Goal: Task Accomplishment & Management: Manage account settings

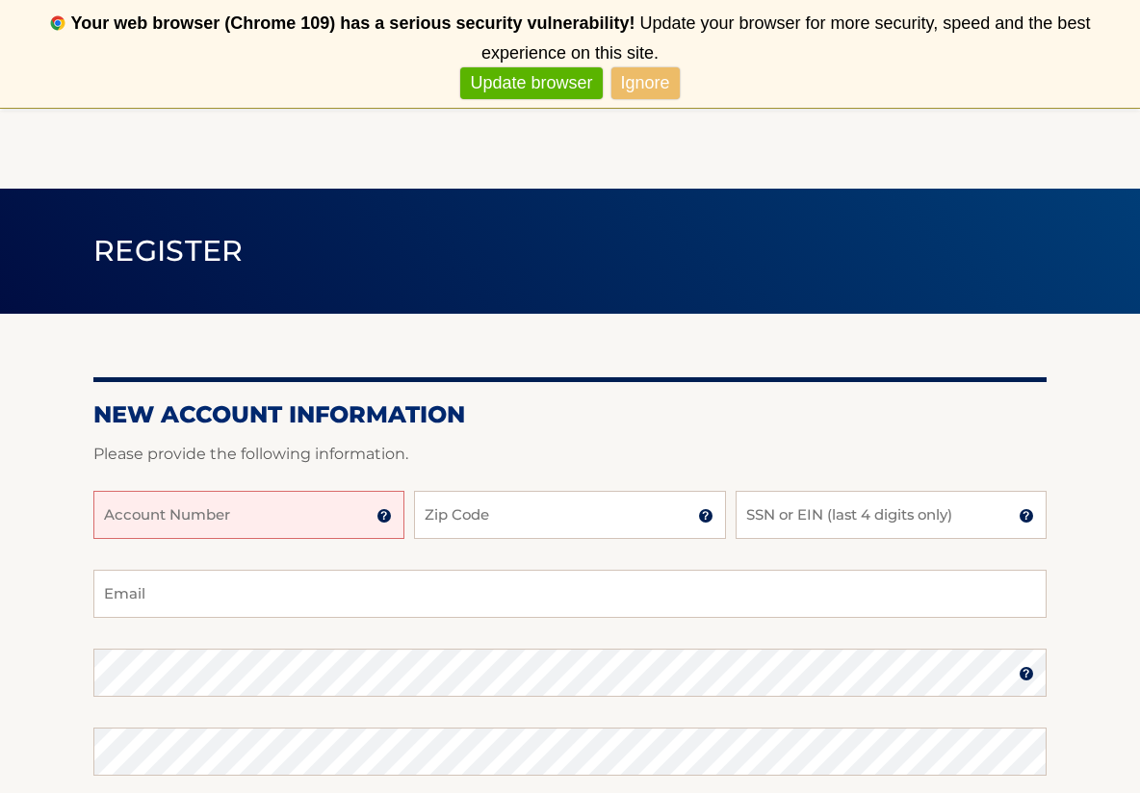
click at [175, 519] on input "Account Number" at bounding box center [248, 515] width 311 height 48
paste input ": 444560346"
type input ": 444560346"
click at [485, 600] on input "Email" at bounding box center [569, 594] width 953 height 48
click at [461, 519] on input "Zip Code" at bounding box center [569, 515] width 311 height 48
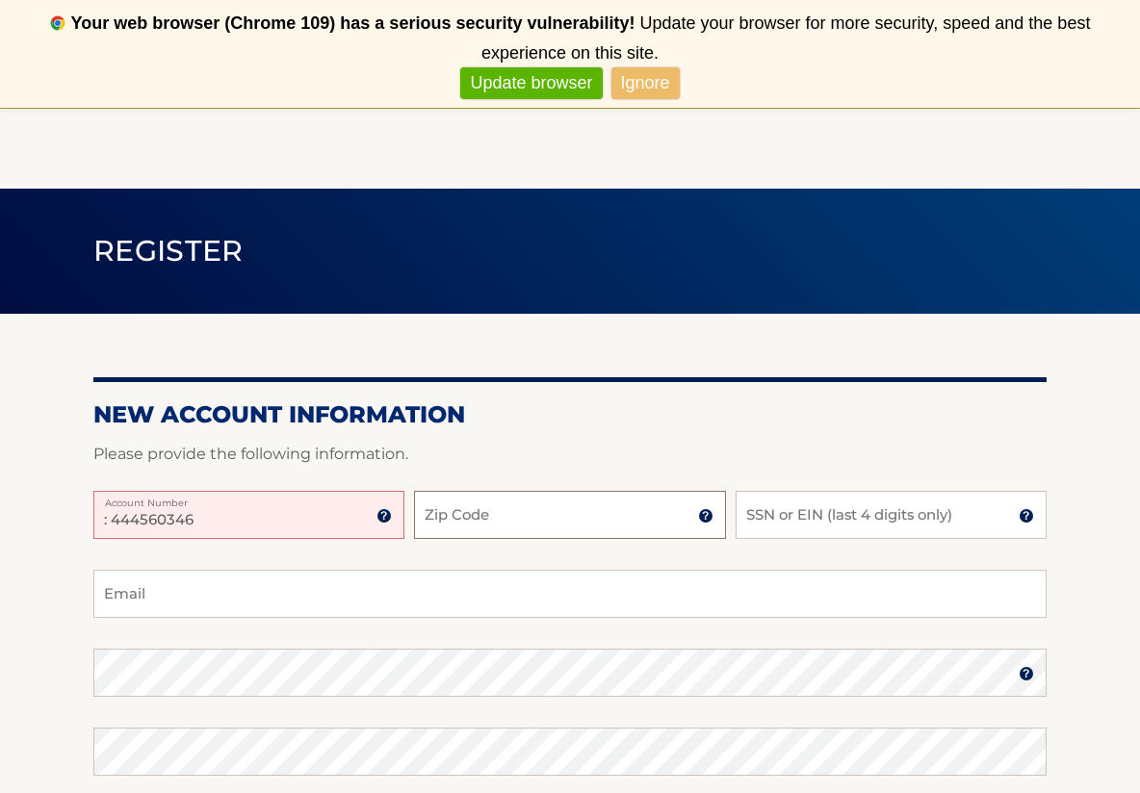
type input "11934"
click at [823, 524] on input "SSN or EIN (last 4 digits only)" at bounding box center [891, 515] width 311 height 48
type input "4680"
click at [231, 595] on input "Email" at bounding box center [569, 594] width 953 height 48
type input "habich@optonline.net"
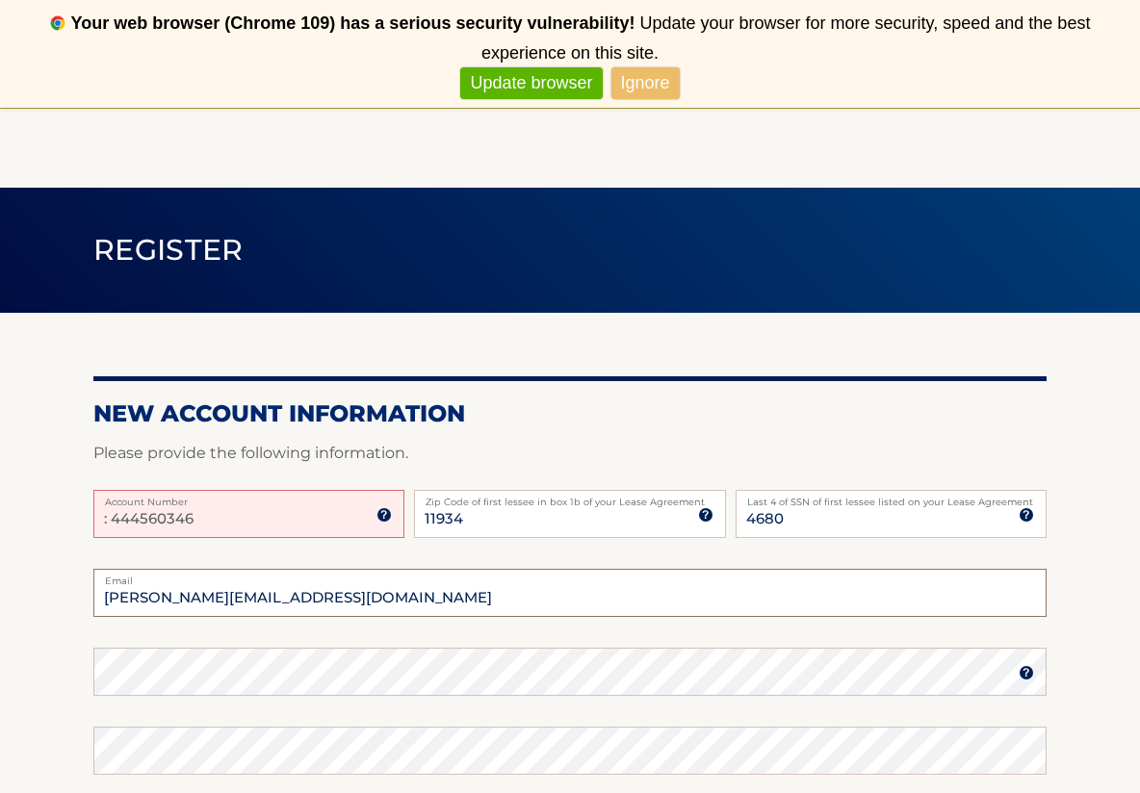
scroll to position [193, 0]
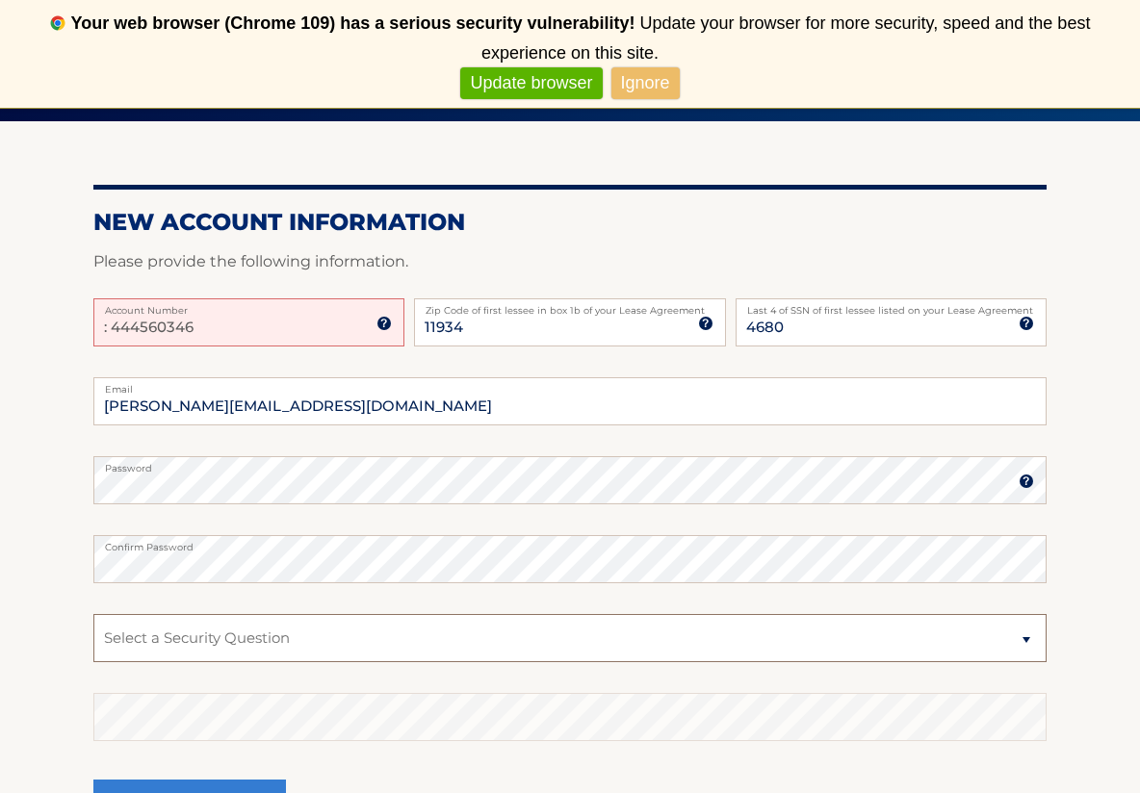
click at [179, 636] on select "Select a Security Question What was the name of your elementary school? What is…" at bounding box center [569, 638] width 953 height 48
select select "2"
click at [93, 614] on select "Select a Security Question What was the name of your elementary school? What is…" at bounding box center [569, 638] width 953 height 48
click at [190, 632] on select "Select a Security Question What was the name of your elementary school? What is…" at bounding box center [569, 638] width 953 height 48
click at [191, 637] on select "Select a Security Question What was the name of your elementary school? What is…" at bounding box center [569, 638] width 953 height 48
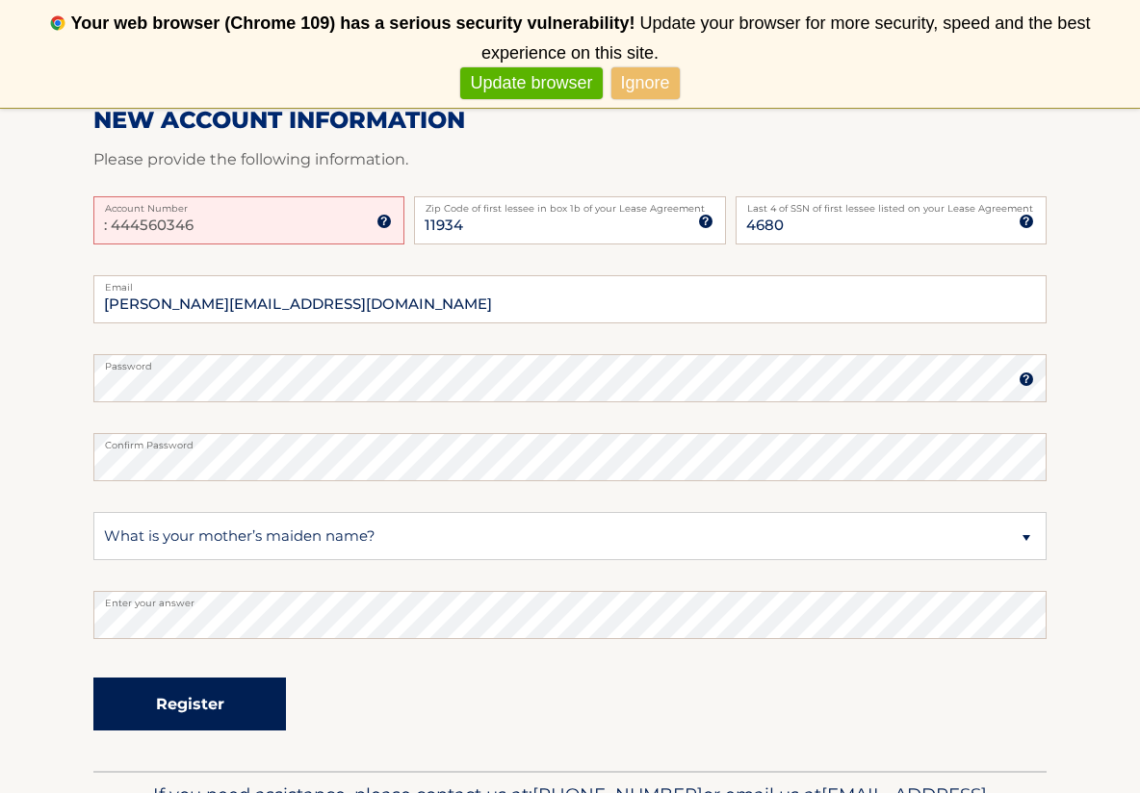
scroll to position [328, 0]
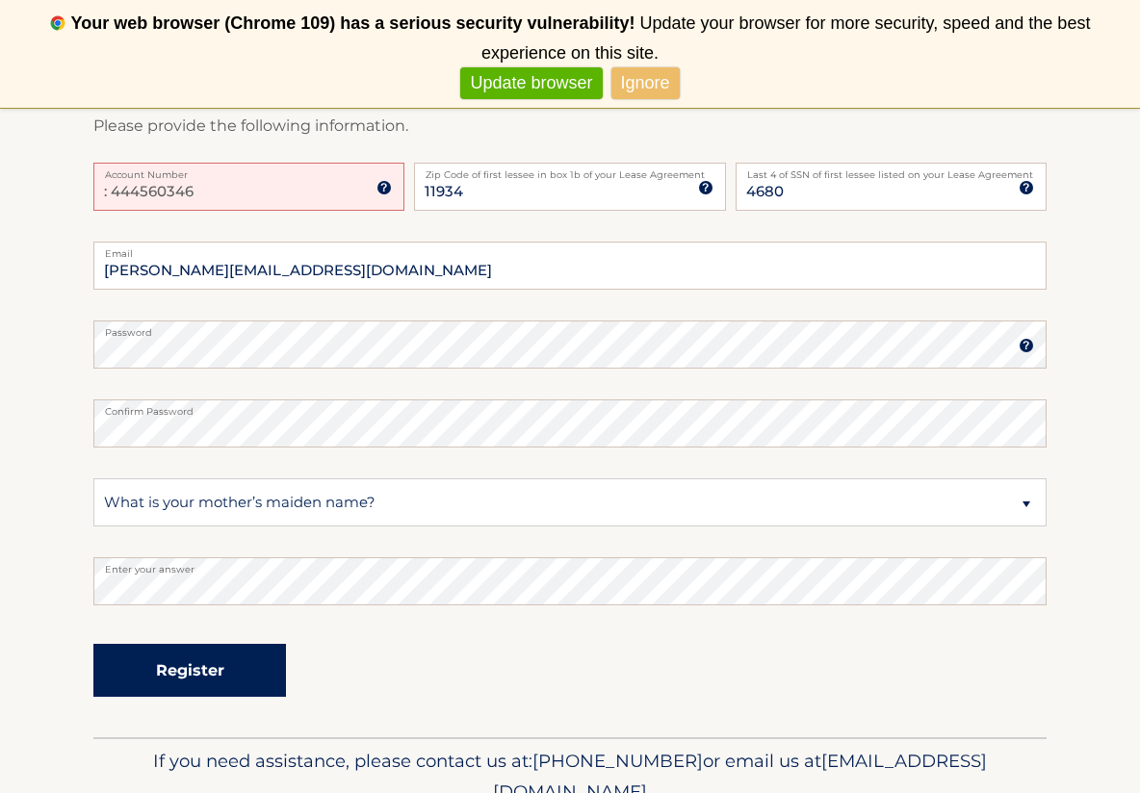
click at [225, 669] on button "Register" at bounding box center [189, 670] width 193 height 53
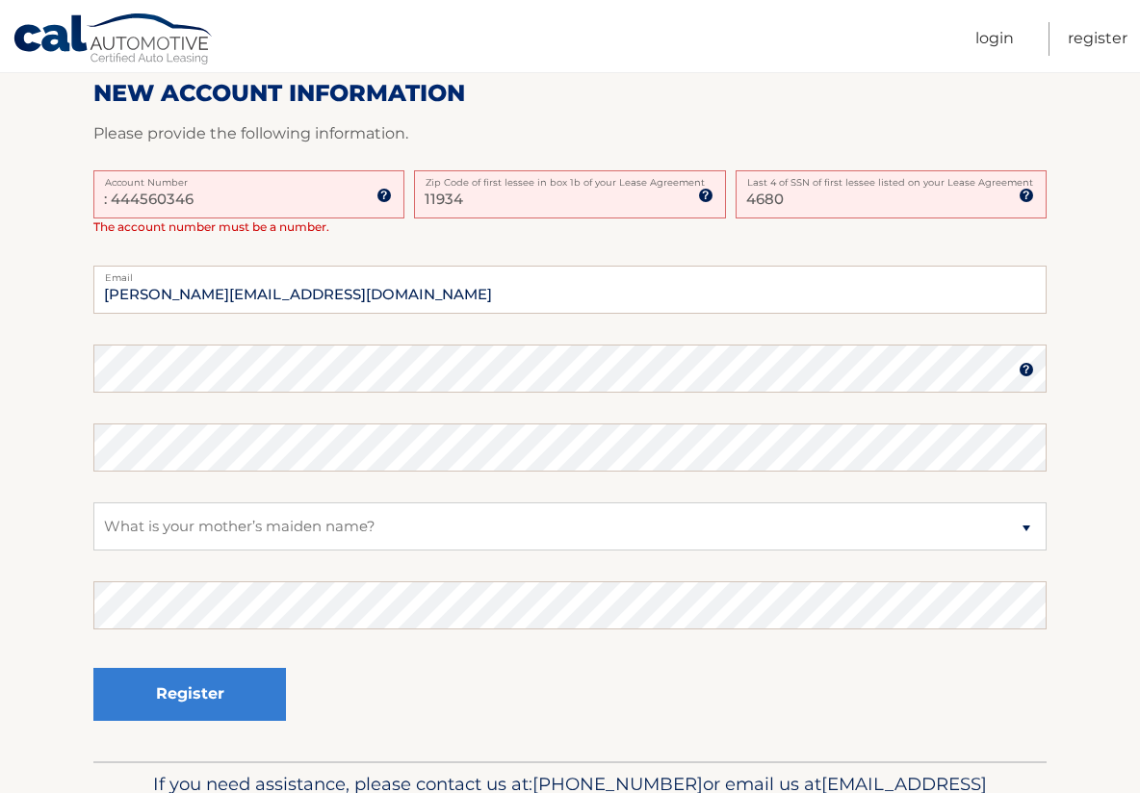
scroll to position [385, 0]
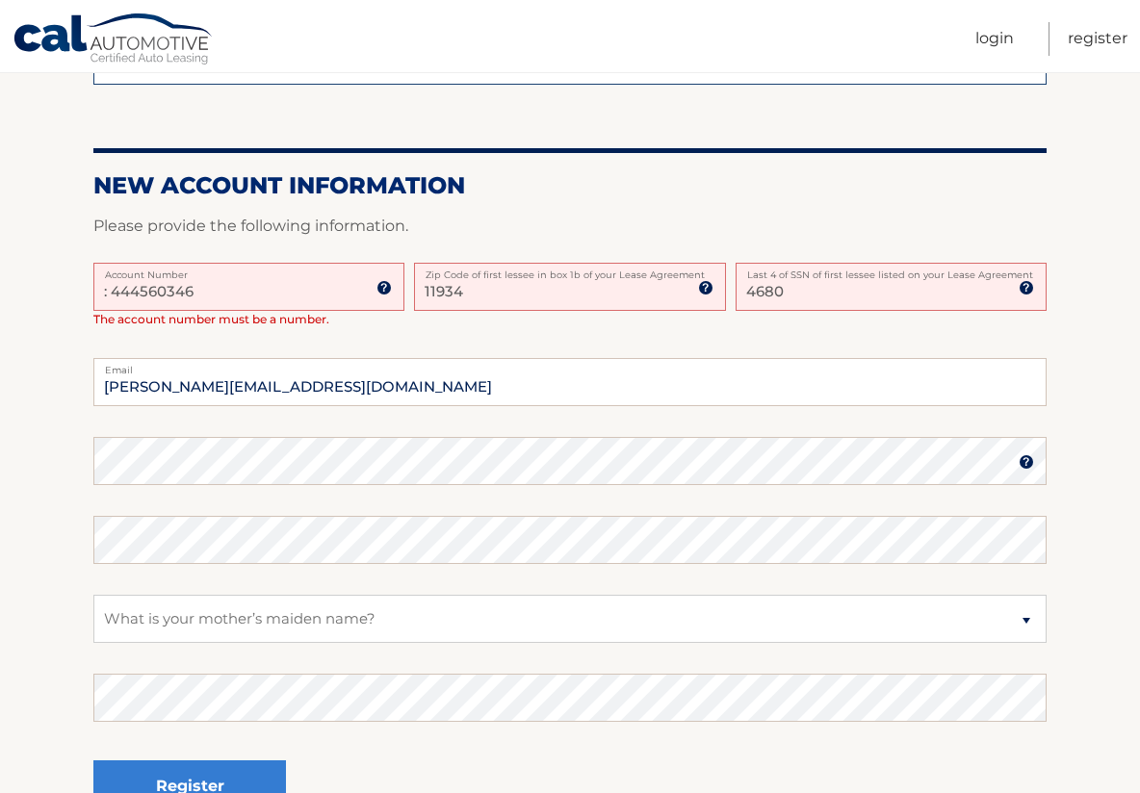
drag, startPoint x: 110, startPoint y: 292, endPoint x: 86, endPoint y: 292, distance: 24.1
click at [86, 292] on section "One or more fields have an error. Some things to keep in mind when creating you…" at bounding box center [570, 352] width 1140 height 1003
type input "444560346"
click at [250, 777] on button "Register" at bounding box center [189, 787] width 193 height 53
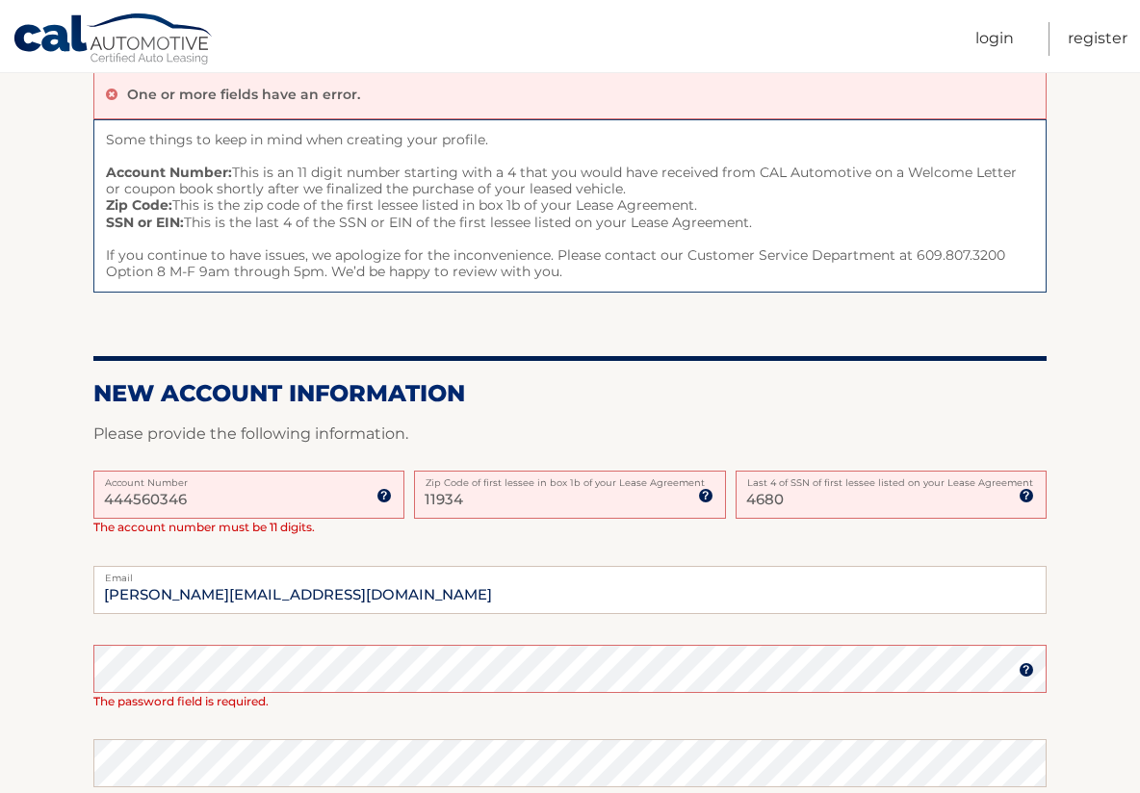
scroll to position [289, 0]
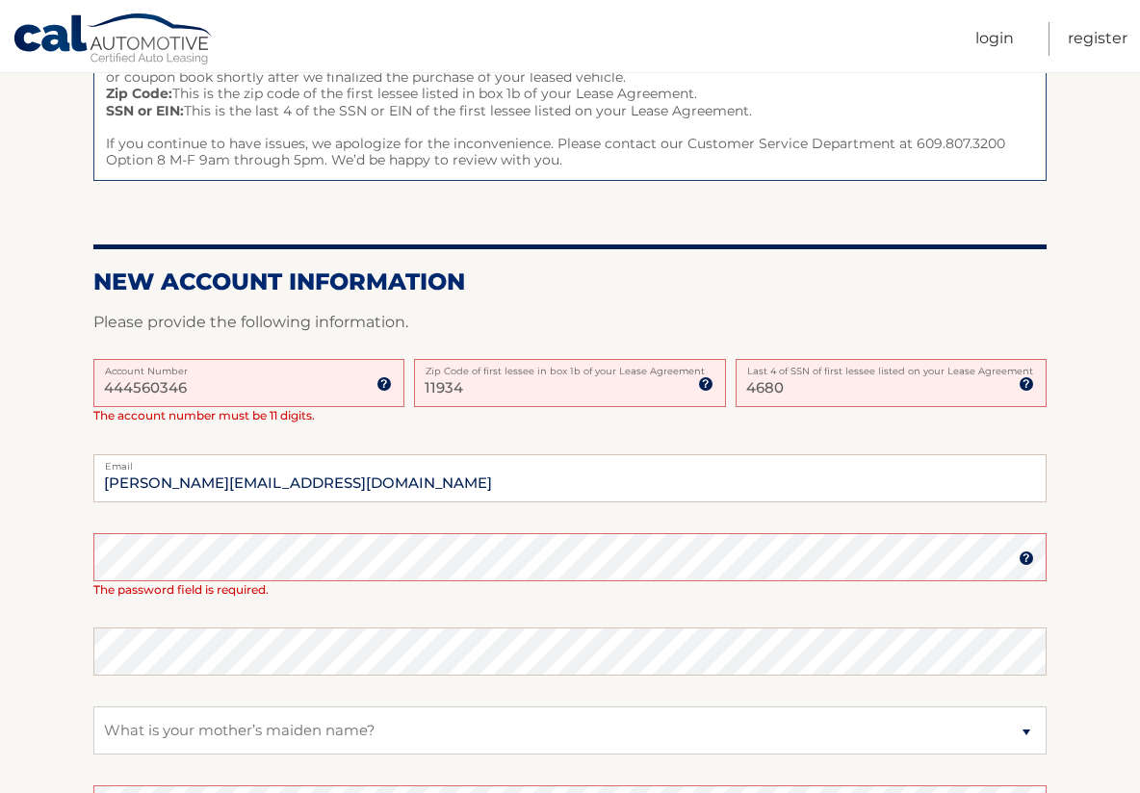
click at [195, 388] on input "444560346" at bounding box center [248, 383] width 311 height 48
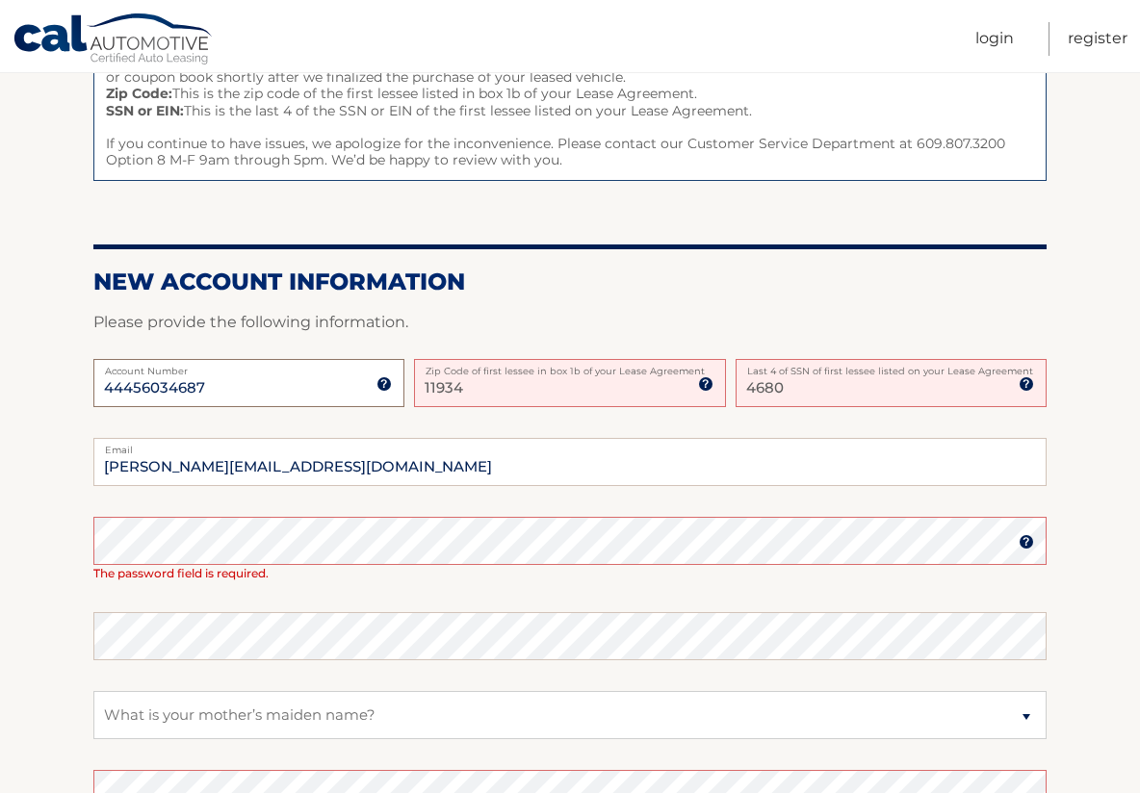
type input "44456034687"
click at [363, 712] on select "Select a Security Question What was the name of your elementary school? What is…" at bounding box center [569, 715] width 953 height 48
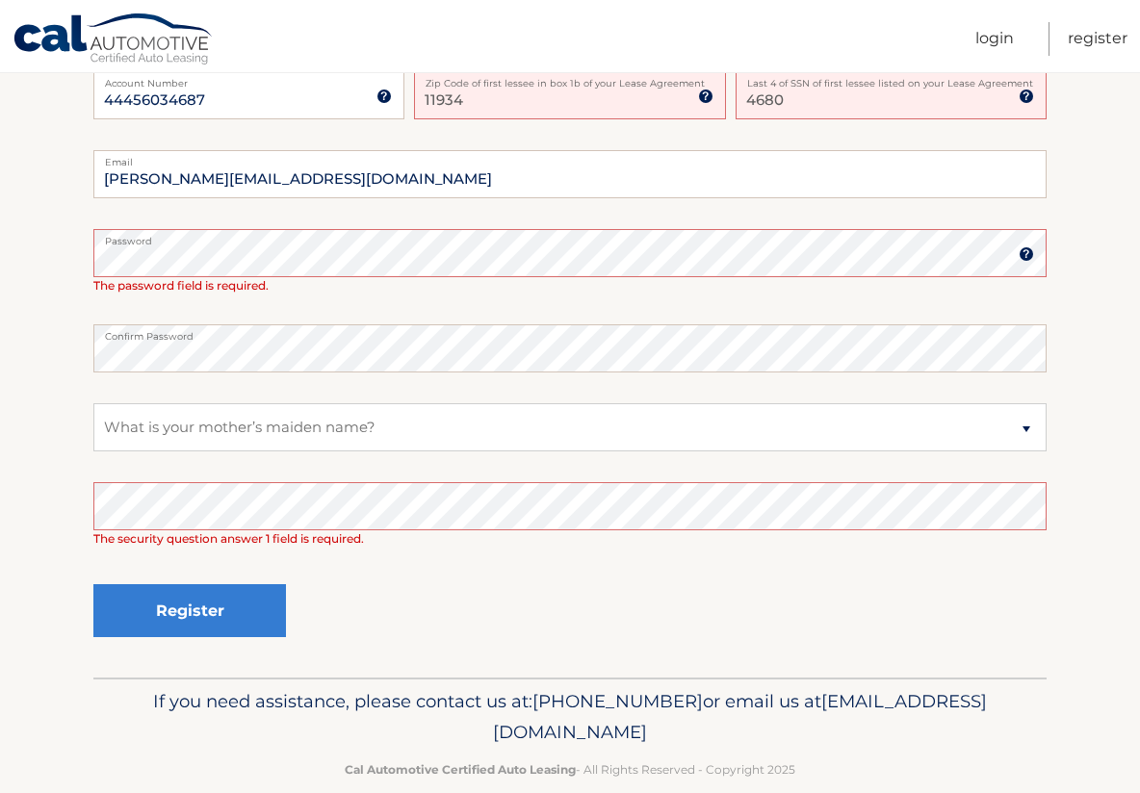
scroll to position [578, 0]
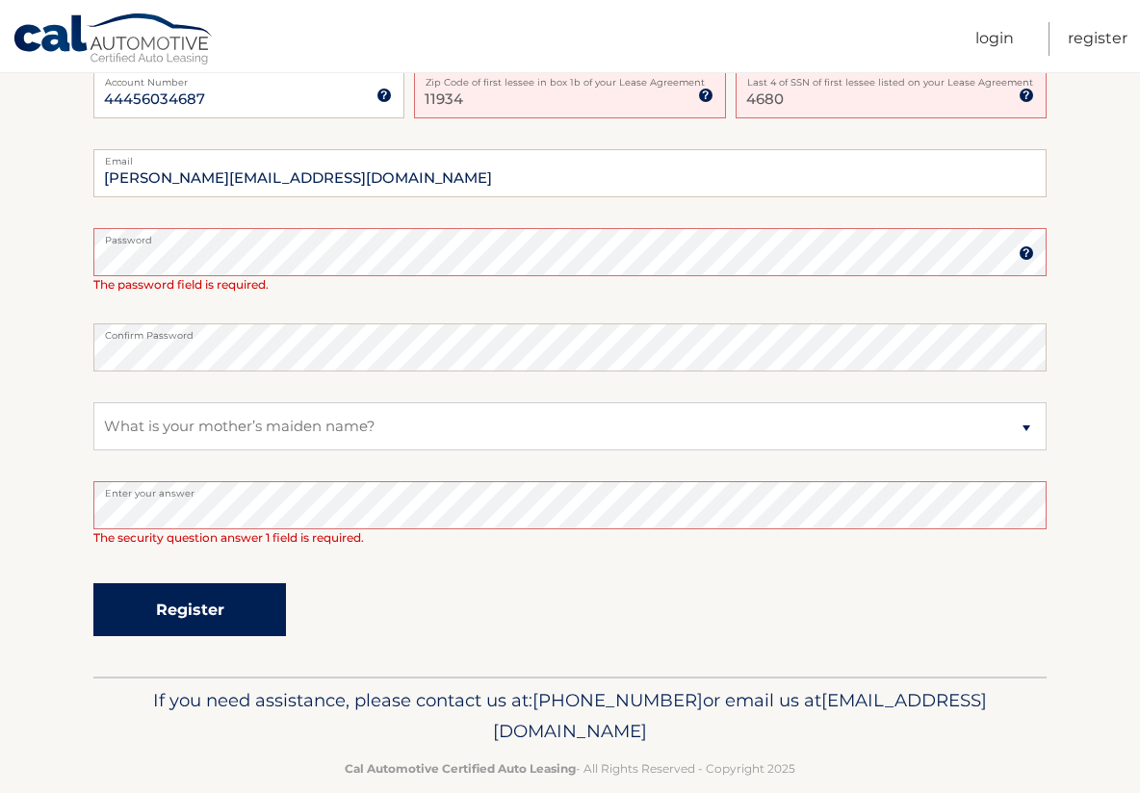
click at [236, 601] on button "Register" at bounding box center [189, 610] width 193 height 53
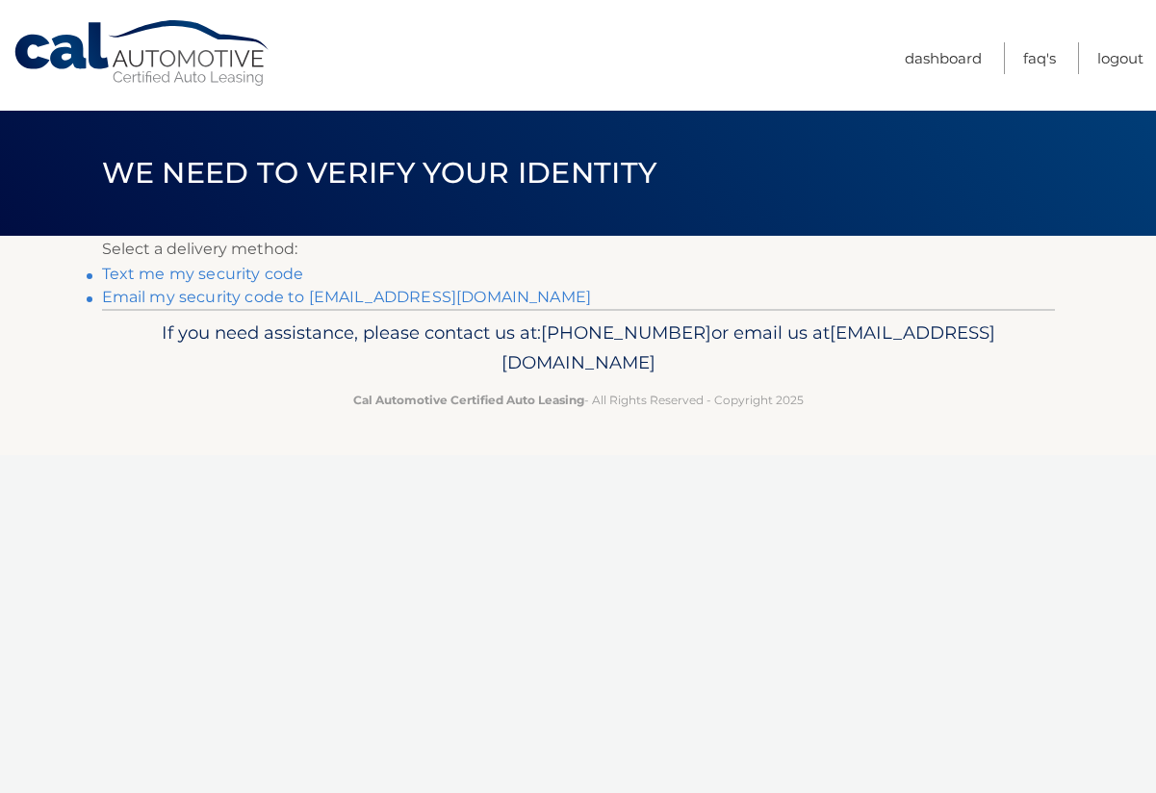
click at [274, 273] on link "Text me my security code" at bounding box center [203, 274] width 202 height 18
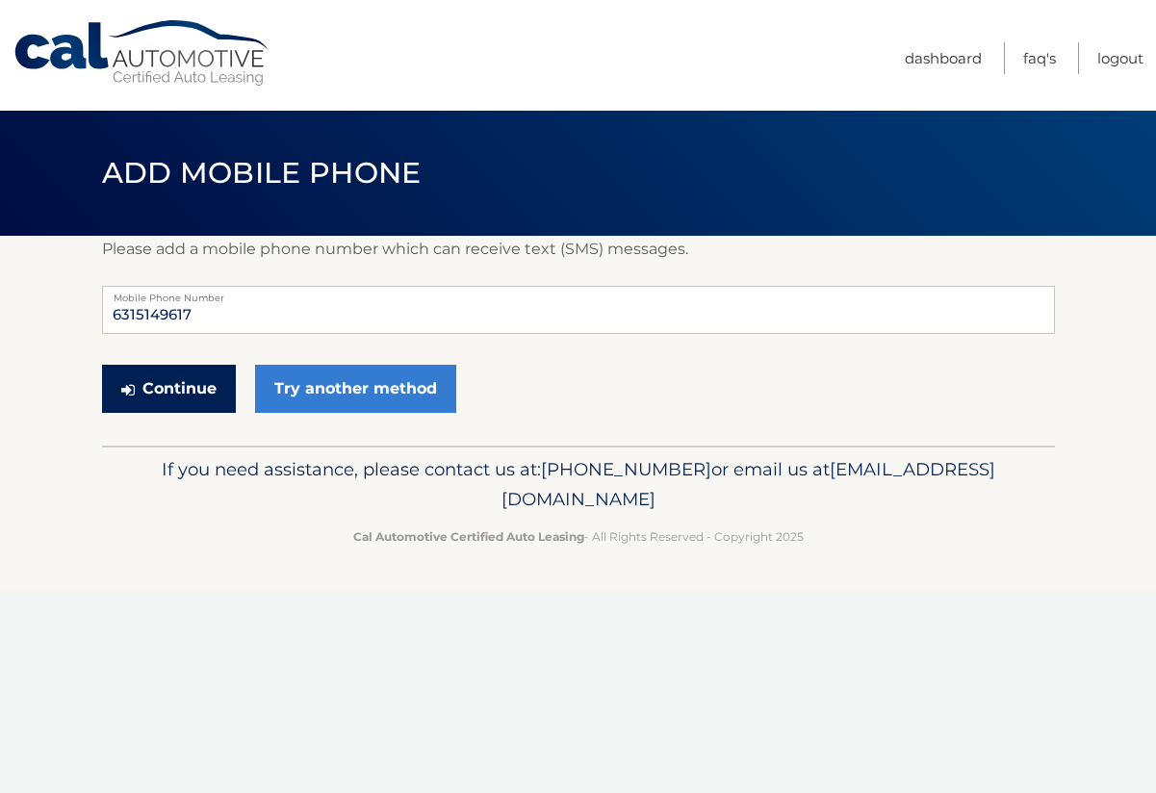
click at [203, 389] on button "Continue" at bounding box center [169, 389] width 134 height 48
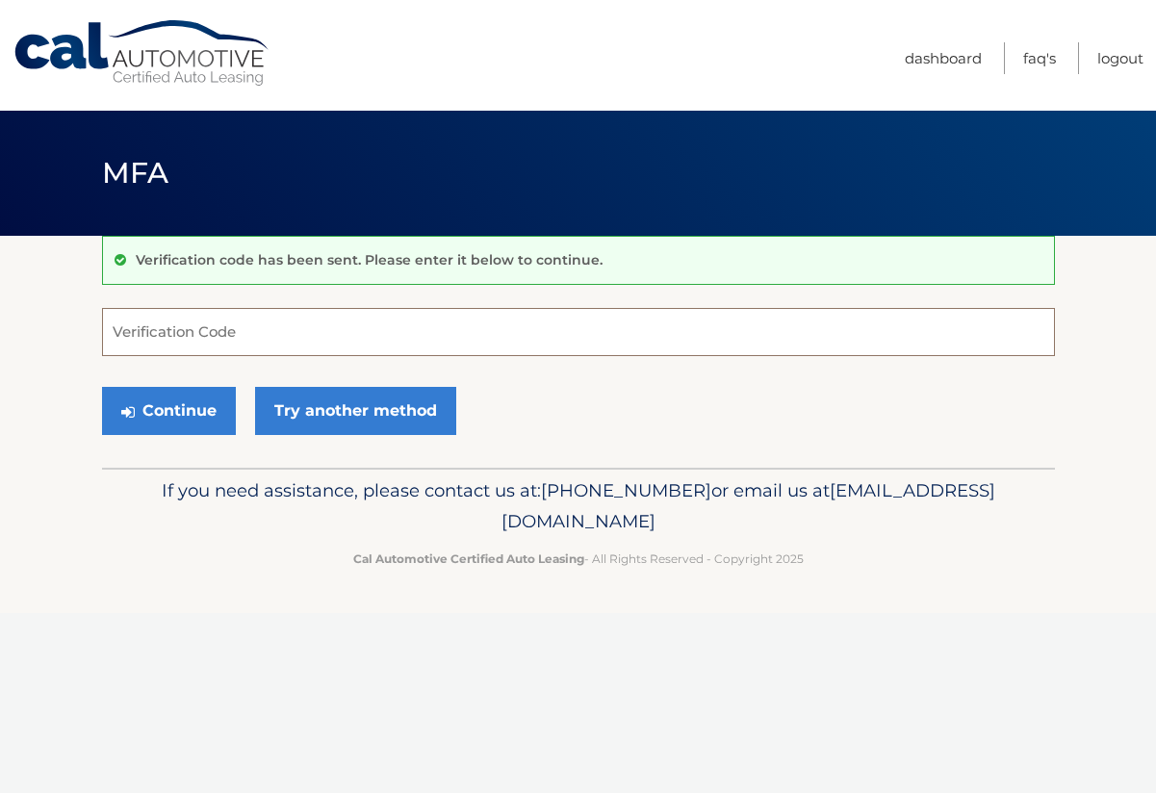
click at [237, 342] on input "Verification Code" at bounding box center [578, 332] width 953 height 48
type input "999227"
click at [161, 408] on button "Continue" at bounding box center [169, 411] width 134 height 48
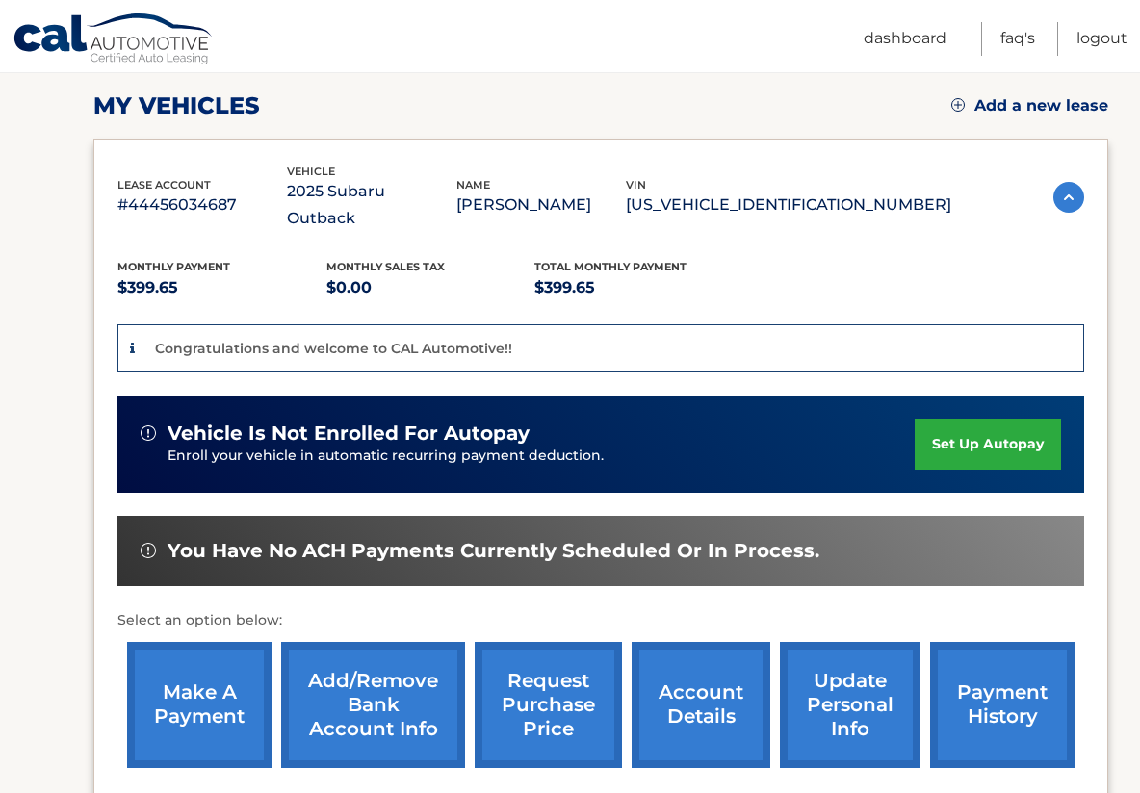
scroll to position [289, 0]
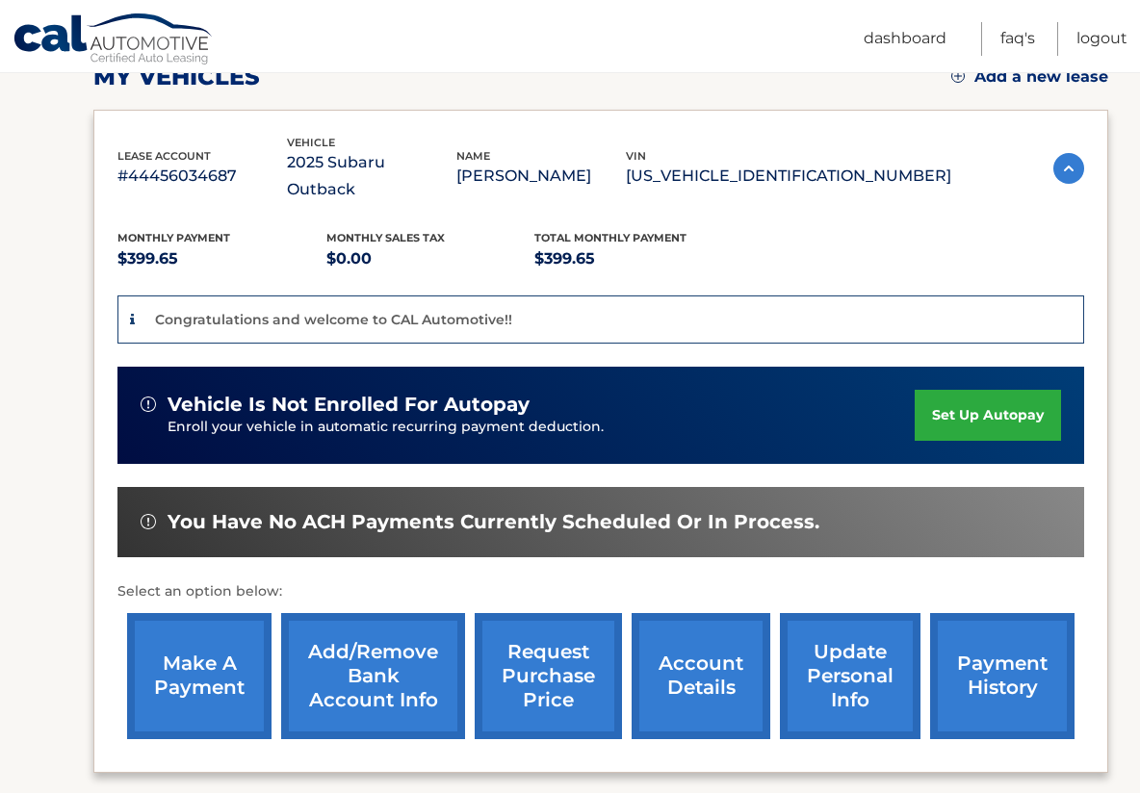
click at [983, 390] on link "set up autopay" at bounding box center [988, 415] width 146 height 51
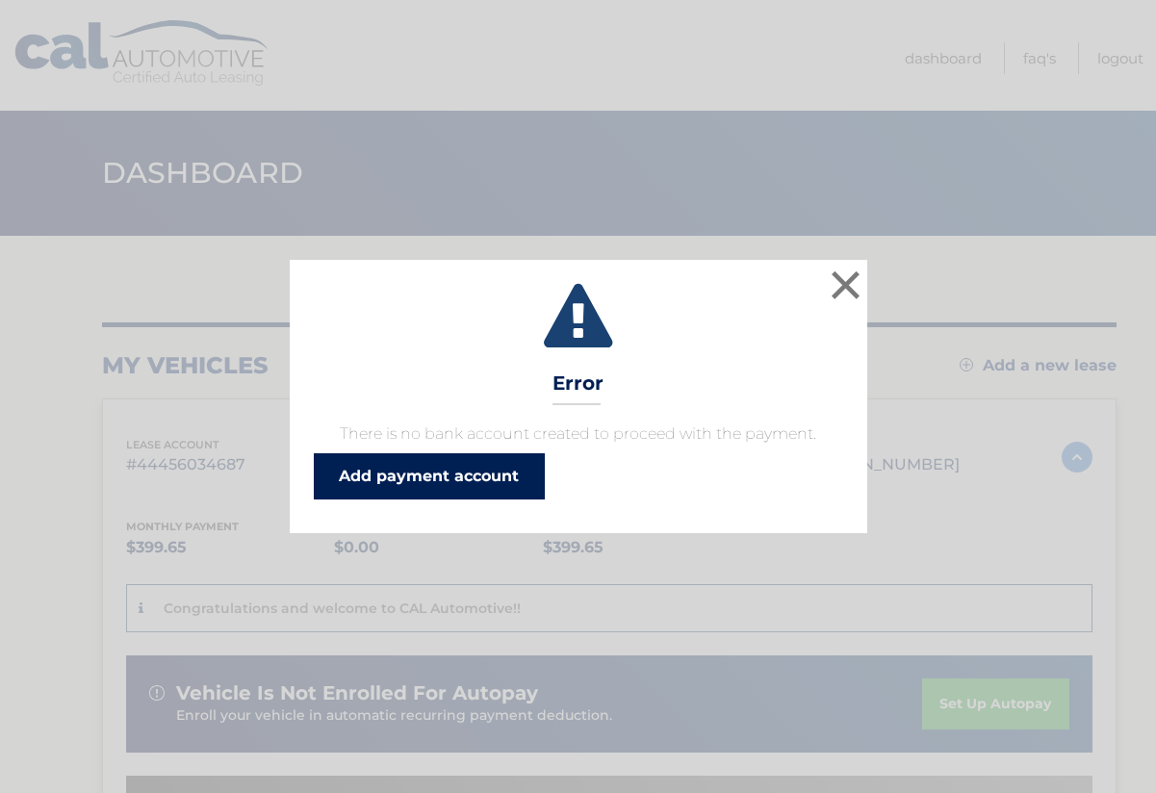
click at [474, 470] on link "Add payment account" at bounding box center [429, 477] width 231 height 46
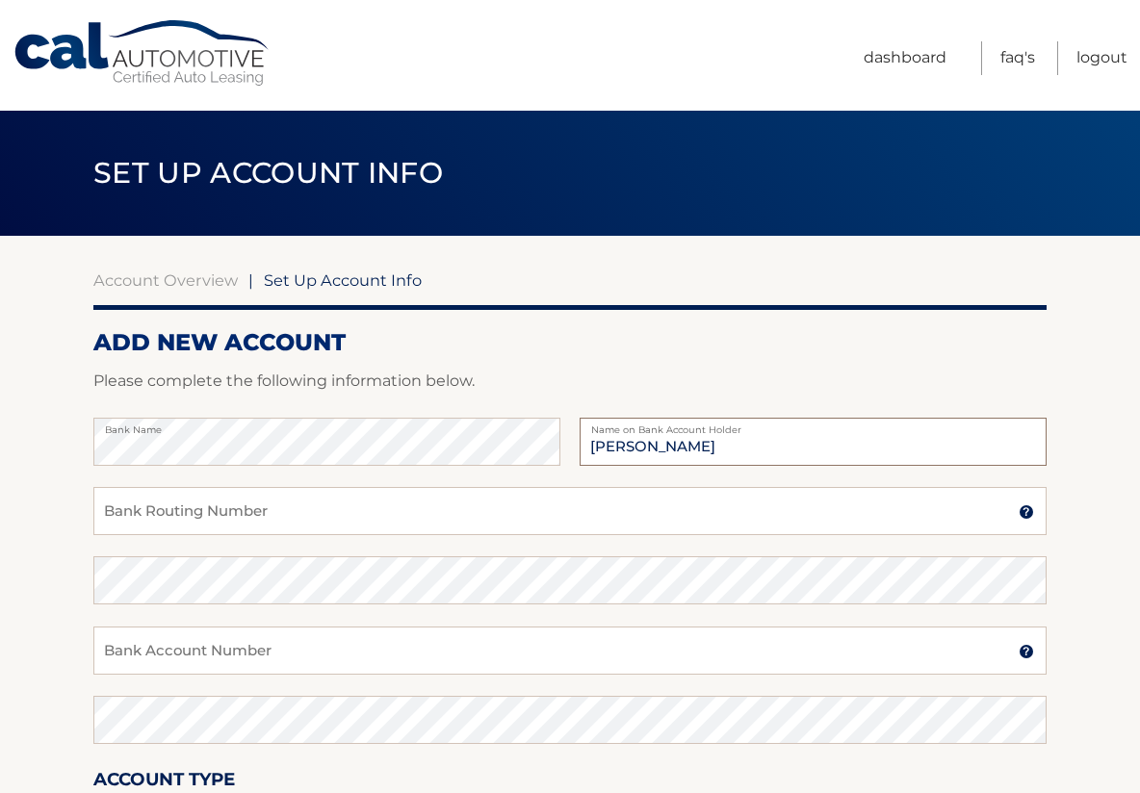
type input "[PERSON_NAME]"
click at [279, 510] on input "Bank Routing Number" at bounding box center [569, 511] width 953 height 48
type input "021000021"
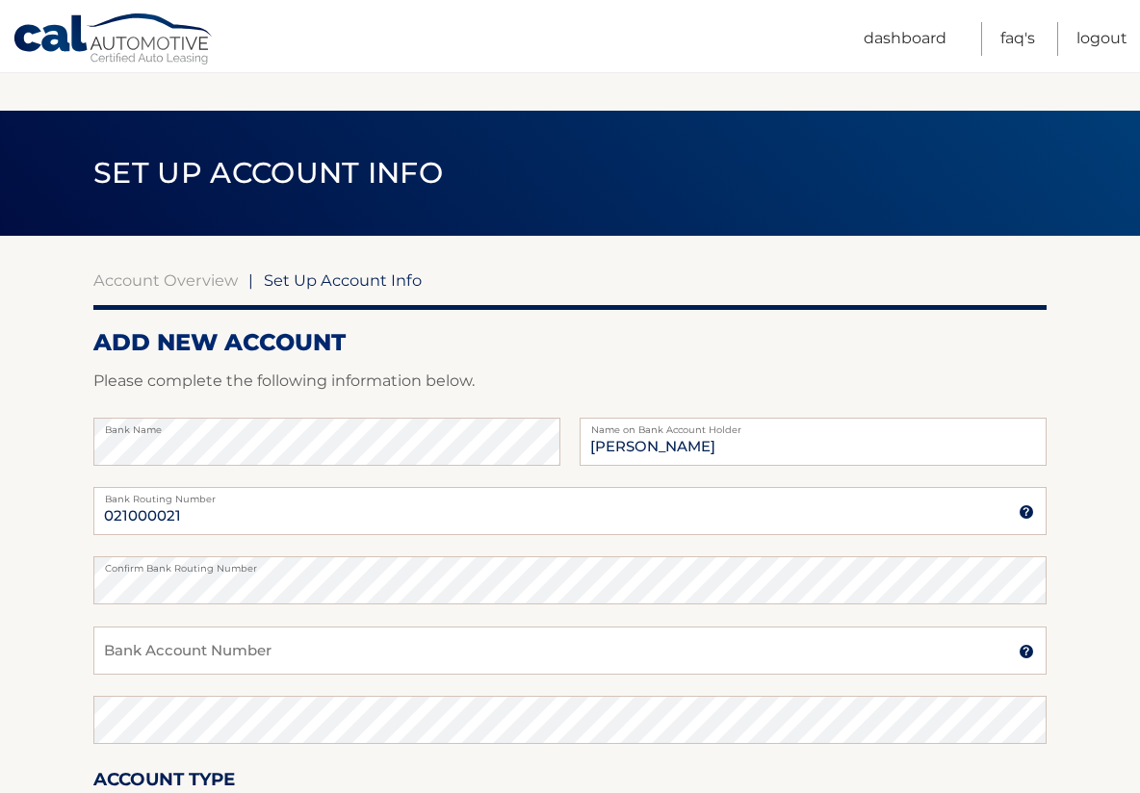
scroll to position [324, 0]
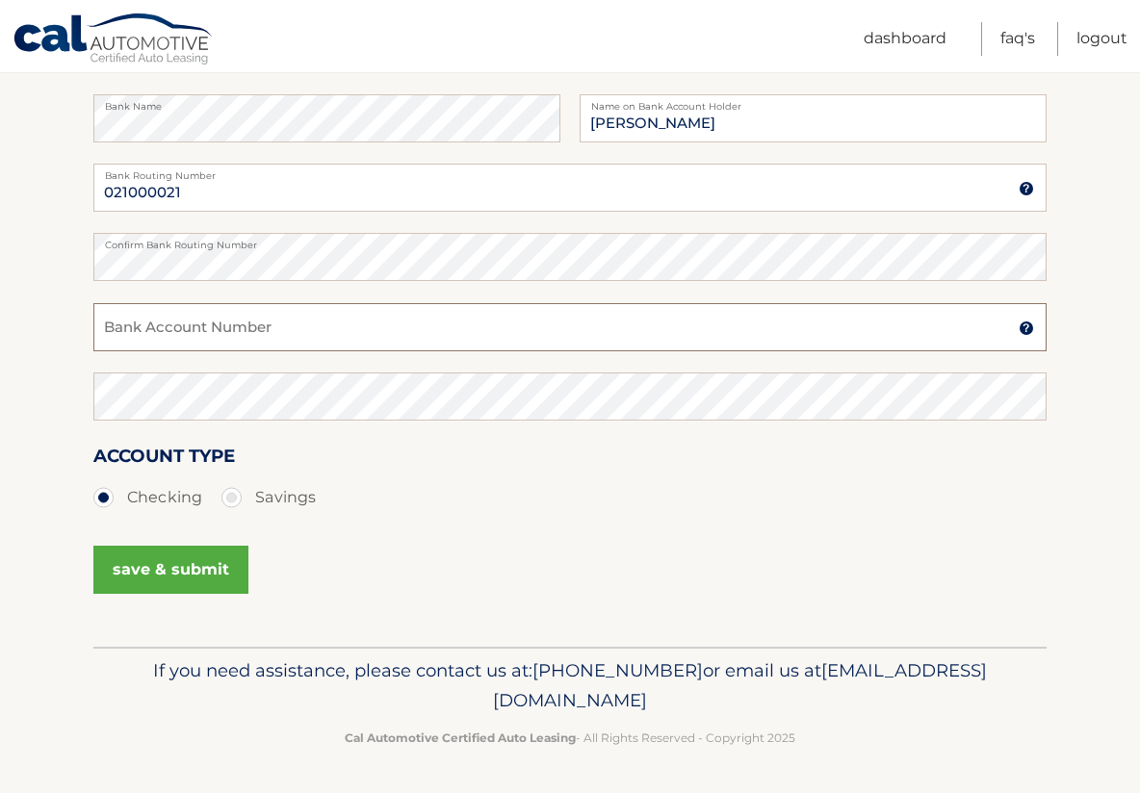
click at [241, 332] on input "Bank Account Number" at bounding box center [569, 327] width 953 height 48
type input "168213590"
click at [189, 566] on button "save & submit" at bounding box center [170, 570] width 155 height 48
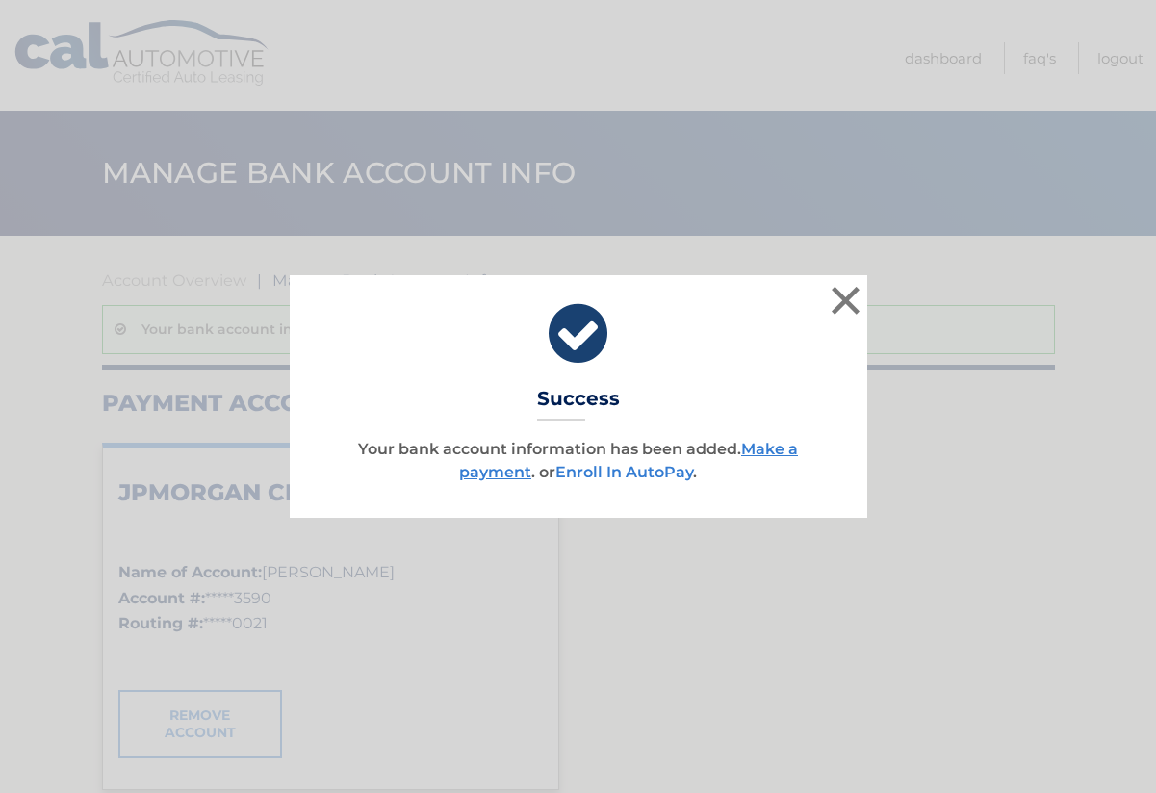
click at [653, 471] on link "Enroll In AutoPay" at bounding box center [625, 472] width 138 height 18
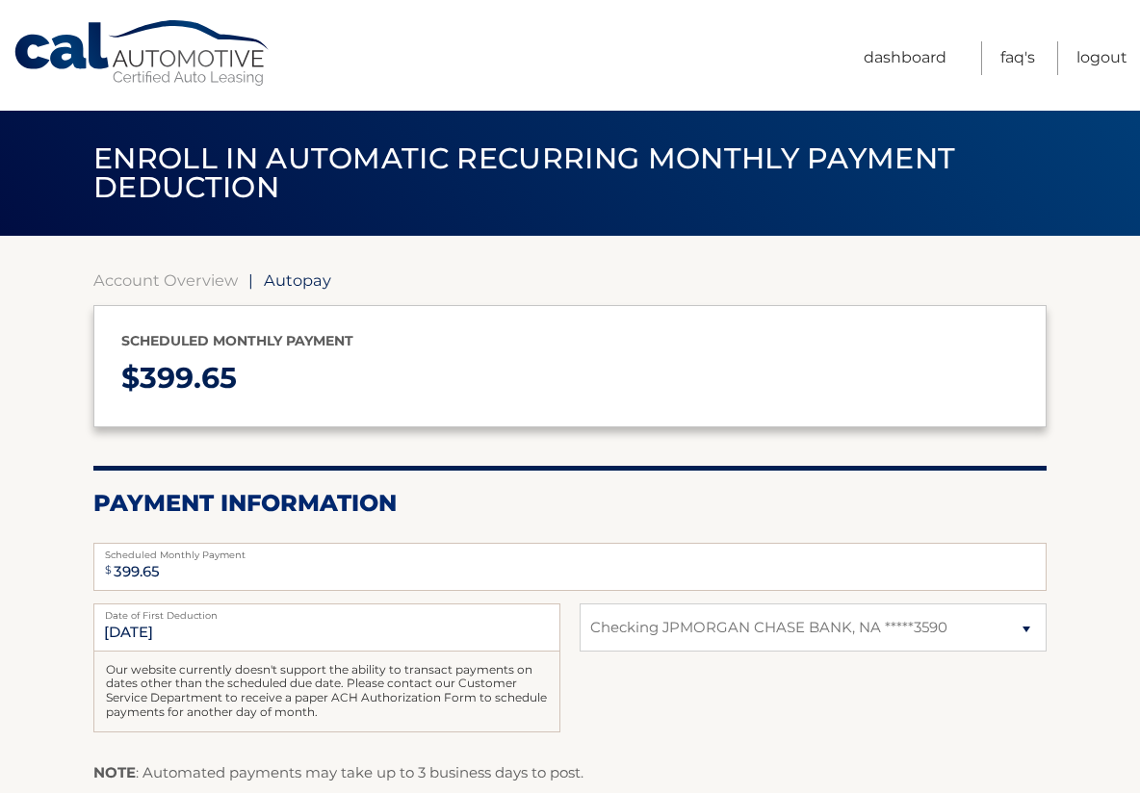
select select "NDI1NGViNmMtYjlmYi00NWFiLTljNTAtNmM5OWViOGNkNTE1"
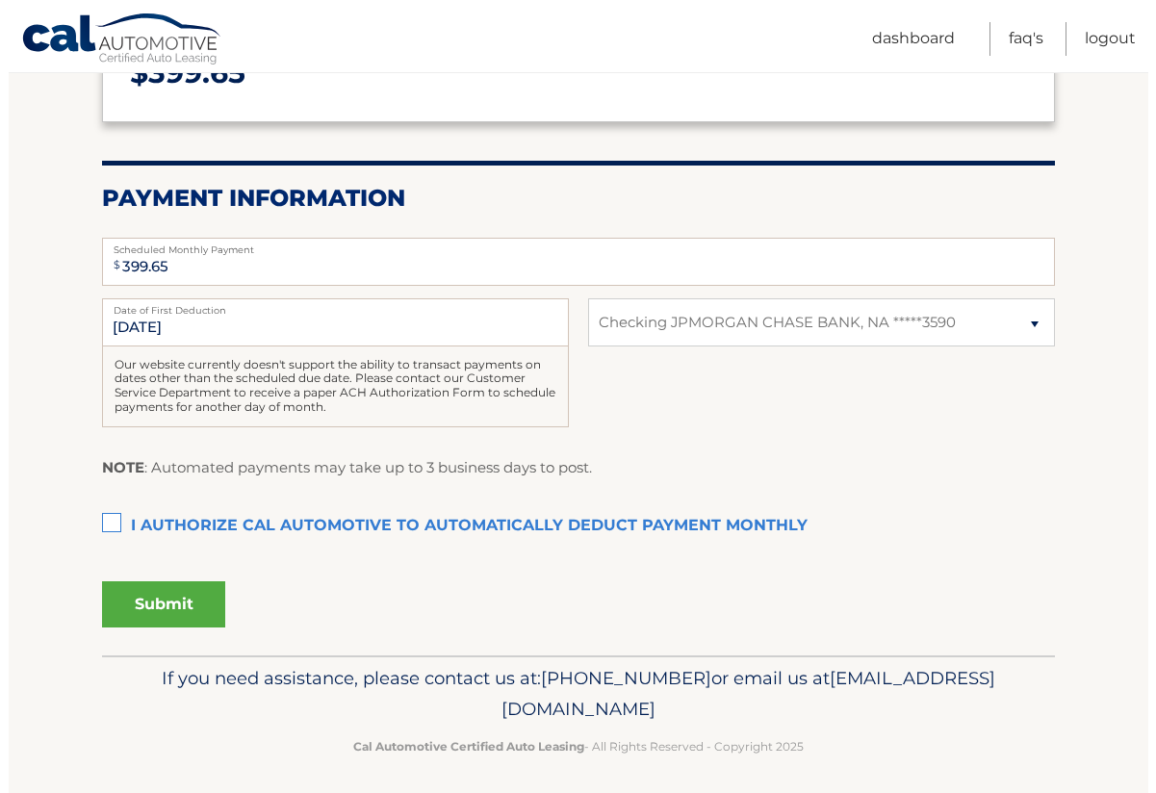
scroll to position [313, 0]
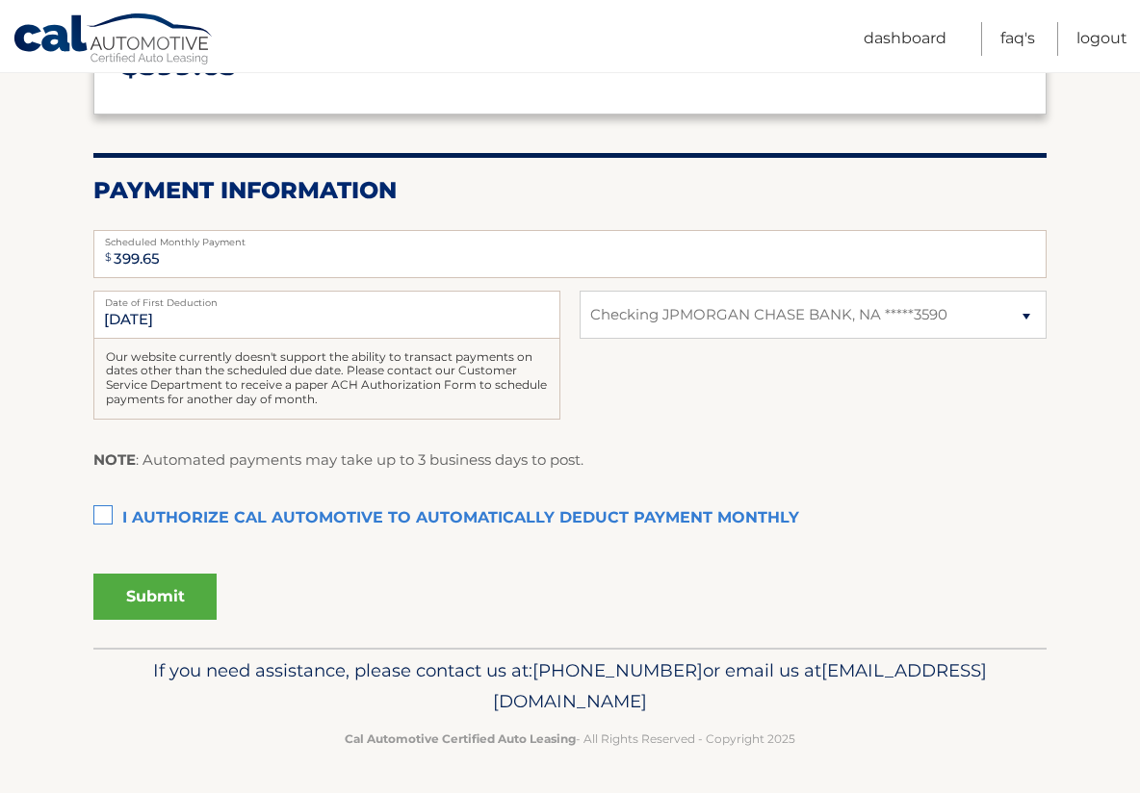
click at [107, 508] on label "I authorize cal automotive to automatically deduct payment monthly This checkbo…" at bounding box center [569, 519] width 953 height 39
click at [0, 0] on input "I authorize cal automotive to automatically deduct payment monthly This checkbo…" at bounding box center [0, 0] width 0 height 0
click at [141, 589] on button "Submit" at bounding box center [154, 597] width 123 height 46
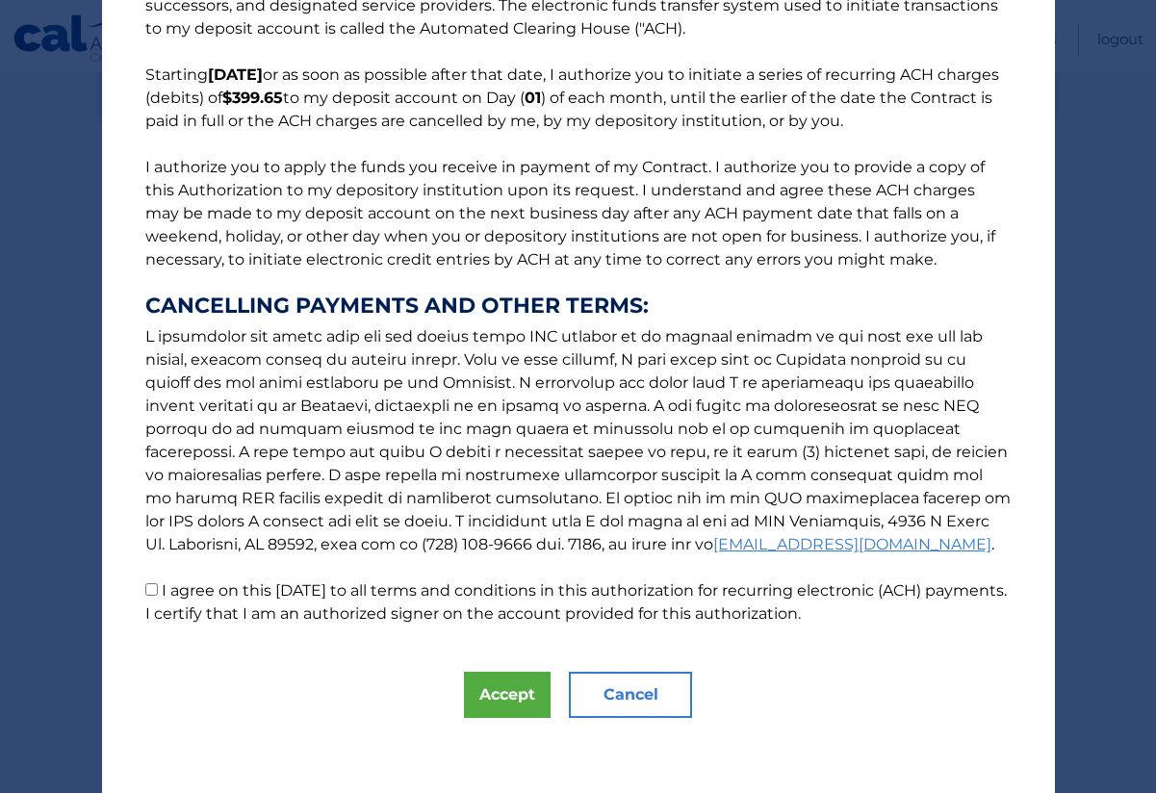
scroll to position [117, 0]
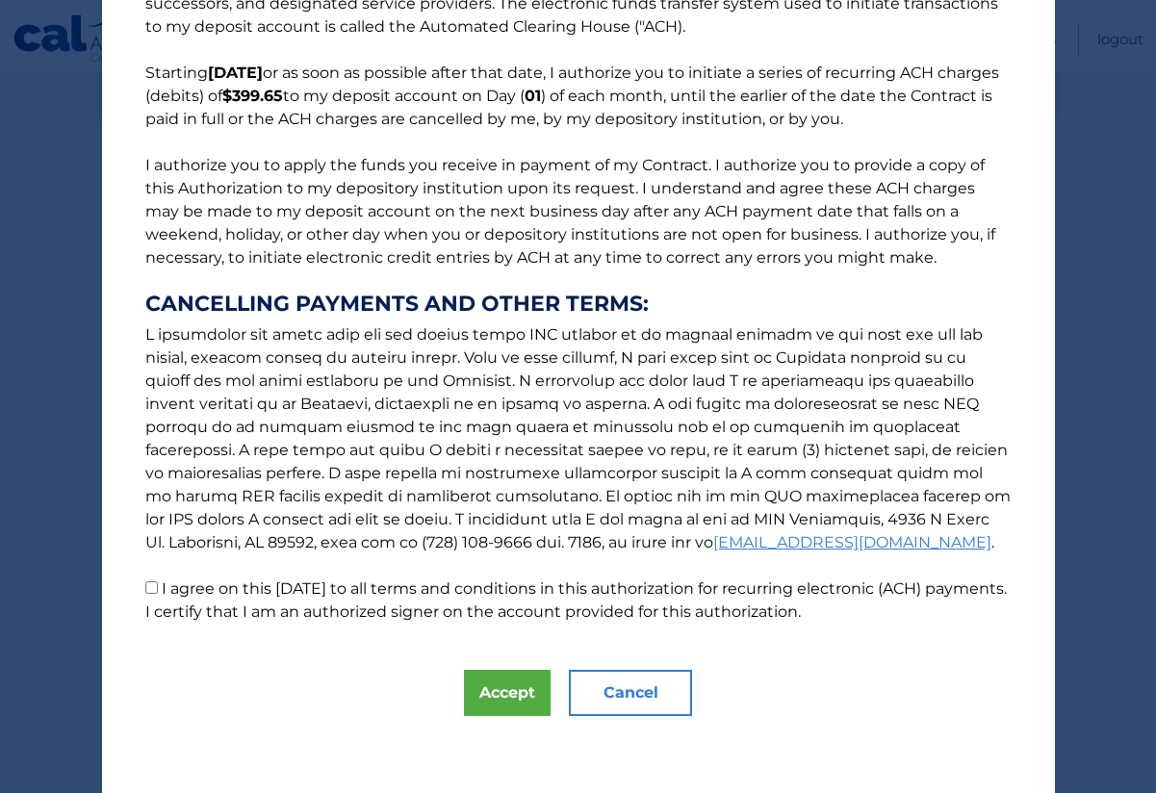
click at [145, 584] on input "I agree on this 10/14/2025 to all terms and conditions in this authorization fo…" at bounding box center [151, 588] width 13 height 13
checkbox input "true"
click at [491, 701] on button "Accept" at bounding box center [507, 693] width 87 height 46
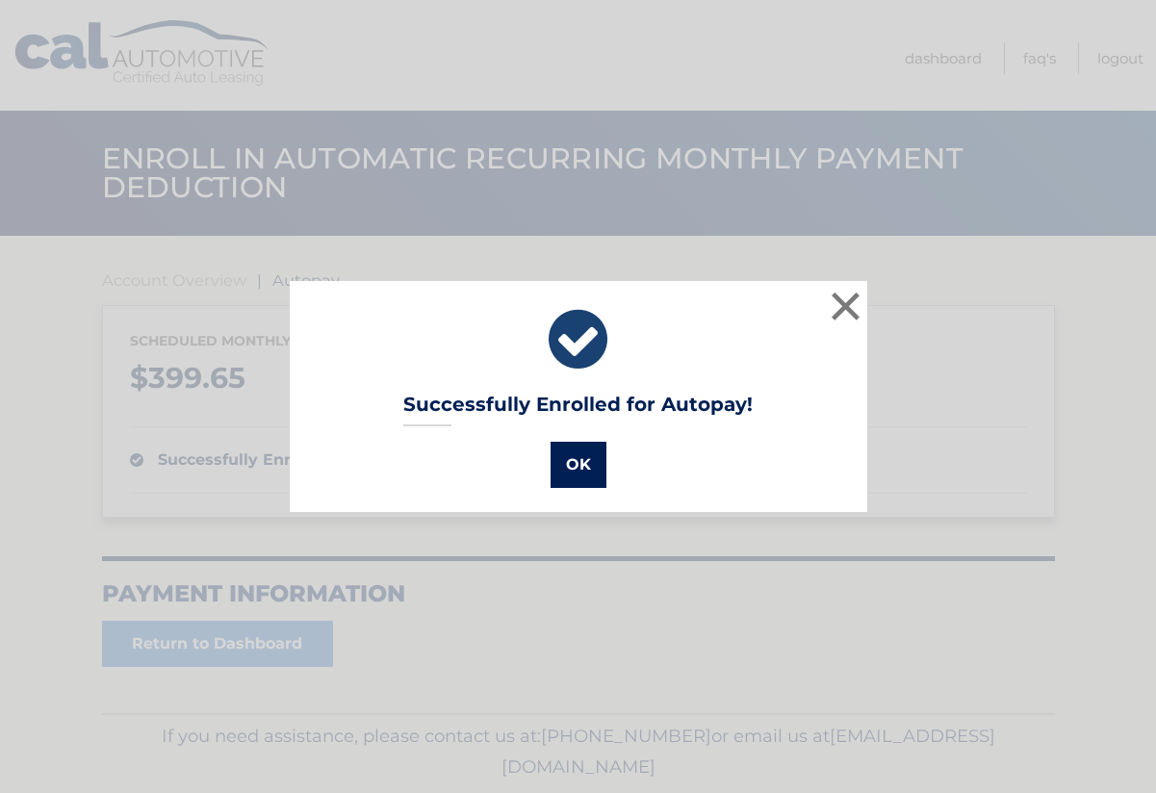
click at [583, 469] on button "OK" at bounding box center [579, 465] width 56 height 46
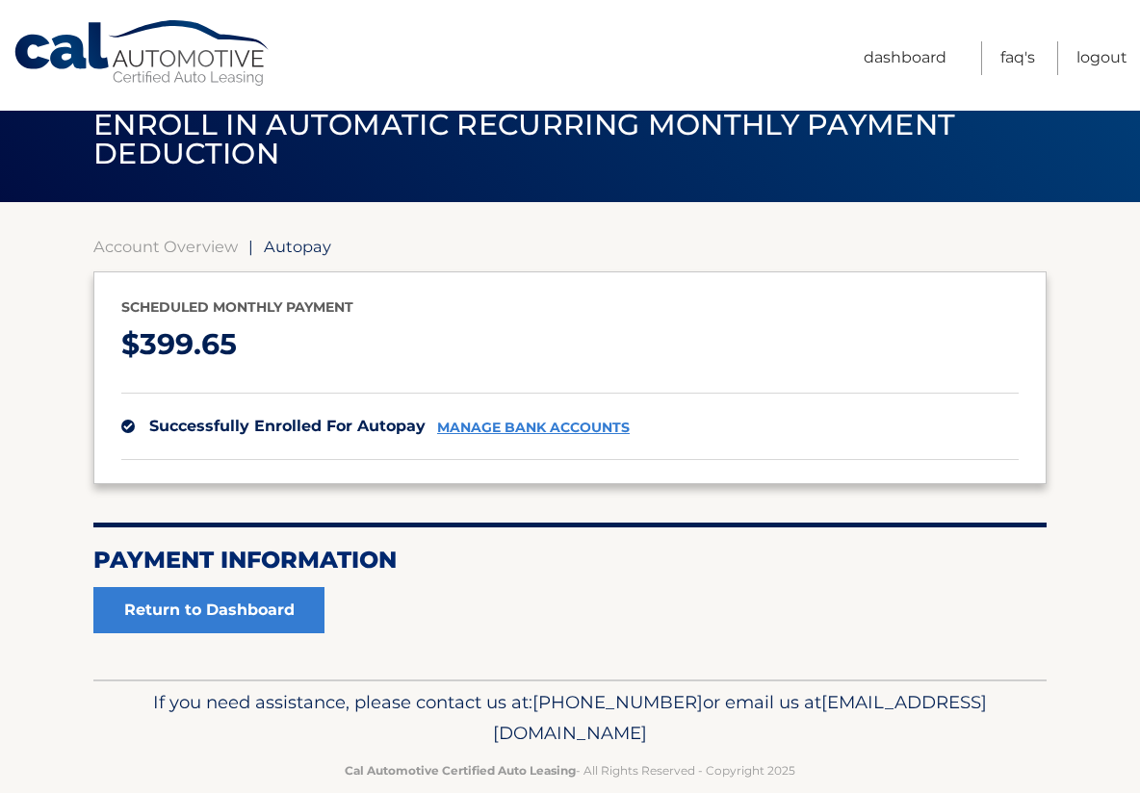
scroll to position [65, 0]
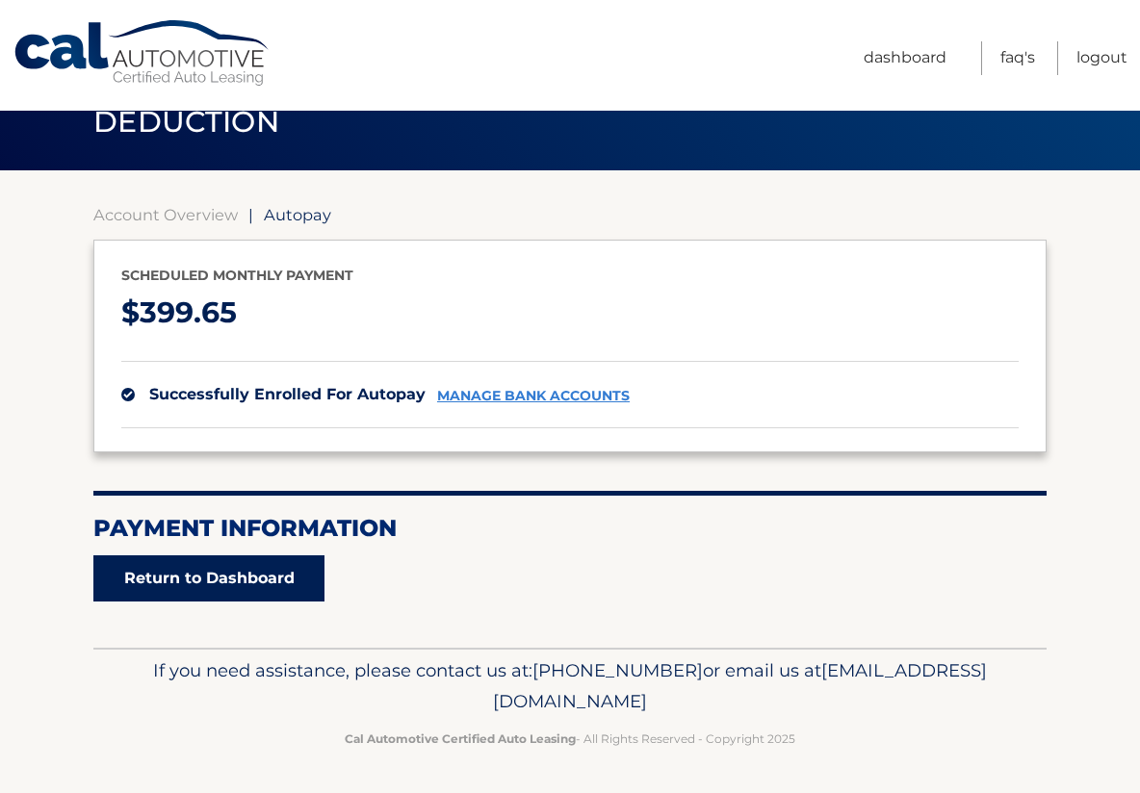
click at [204, 577] on link "Return to Dashboard" at bounding box center [208, 579] width 231 height 46
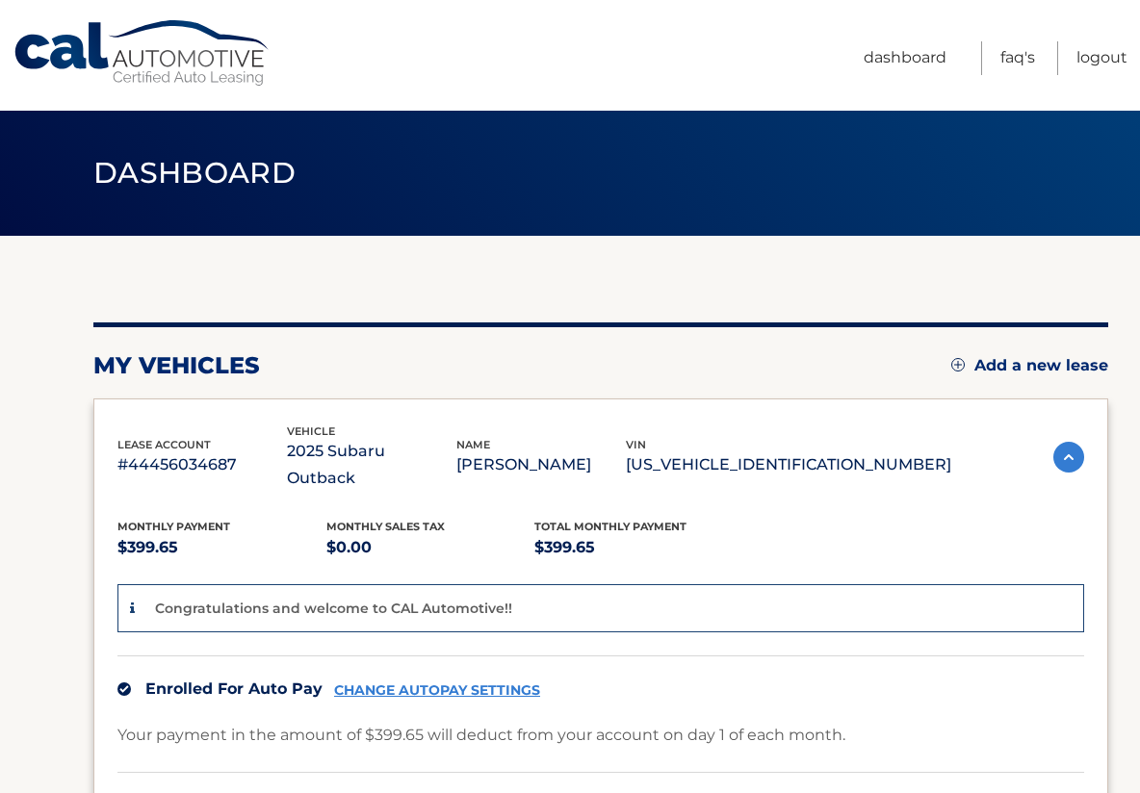
drag, startPoint x: 504, startPoint y: 6, endPoint x: 983, endPoint y: 179, distance: 509.9
click at [983, 179] on header "Dashboard" at bounding box center [569, 173] width 953 height 125
drag, startPoint x: 584, startPoint y: 1, endPoint x: 466, endPoint y: 191, distance: 223.1
click at [466, 191] on header "Dashboard" at bounding box center [569, 173] width 953 height 125
click at [1092, 57] on link "Logout" at bounding box center [1102, 58] width 51 height 34
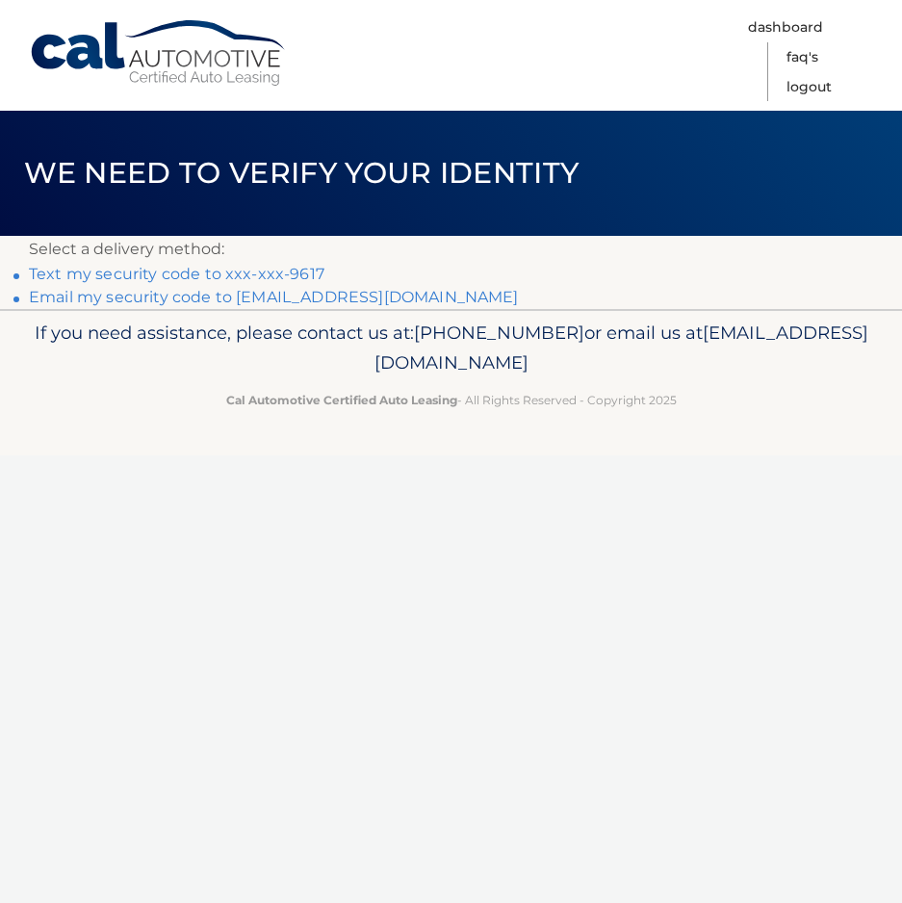
click at [313, 273] on link "Text my security code to xxx-xxx-9617" at bounding box center [177, 274] width 296 height 18
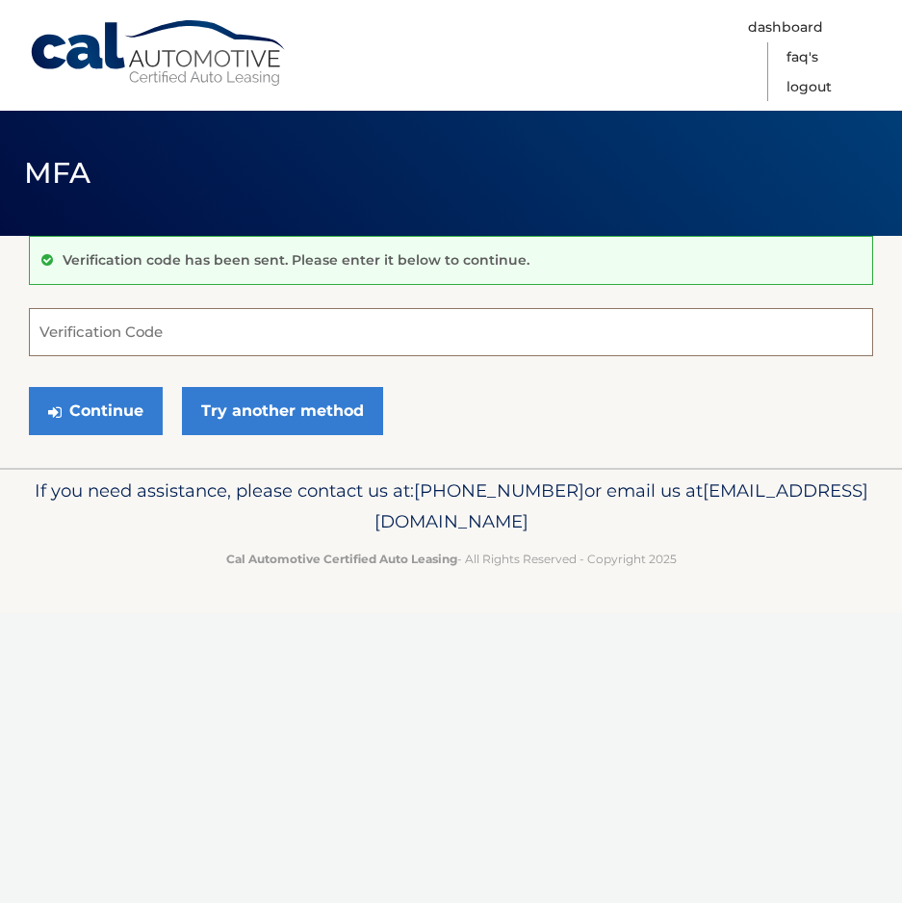
drag, startPoint x: 267, startPoint y: 341, endPoint x: 276, endPoint y: 336, distance: 10.8
click at [275, 336] on input "Verification Code" at bounding box center [451, 332] width 844 height 48
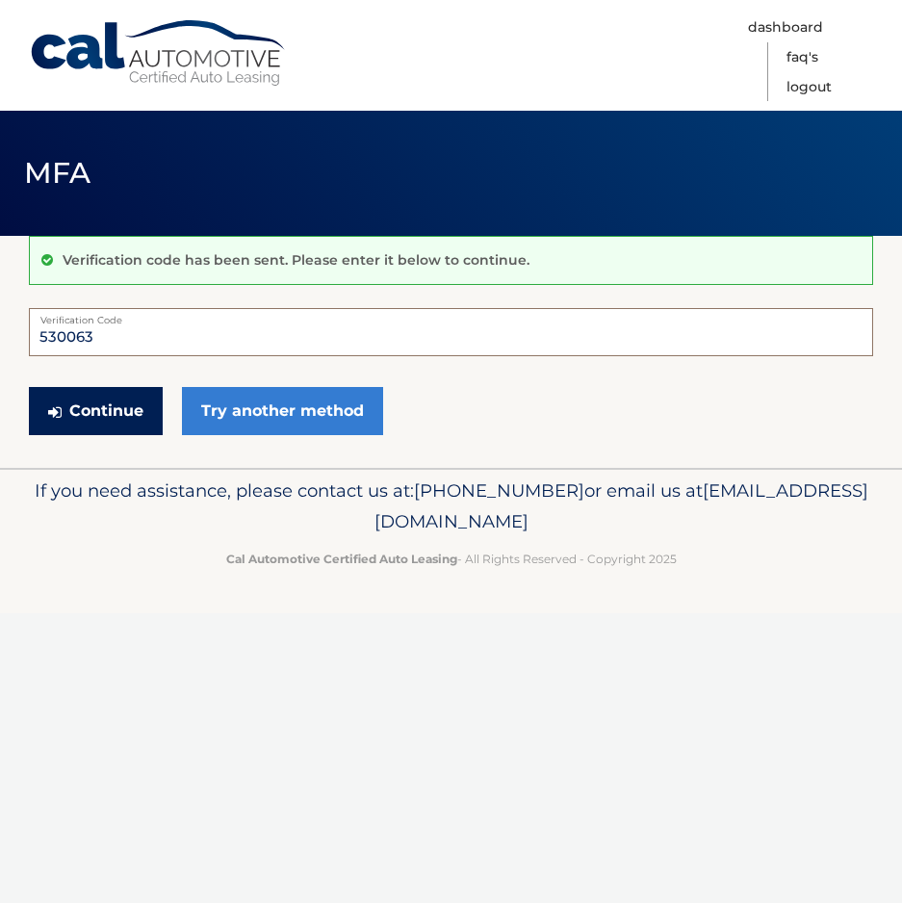
type input "530063"
click at [112, 405] on button "Continue" at bounding box center [96, 411] width 134 height 48
